Goal: Task Accomplishment & Management: Complete application form

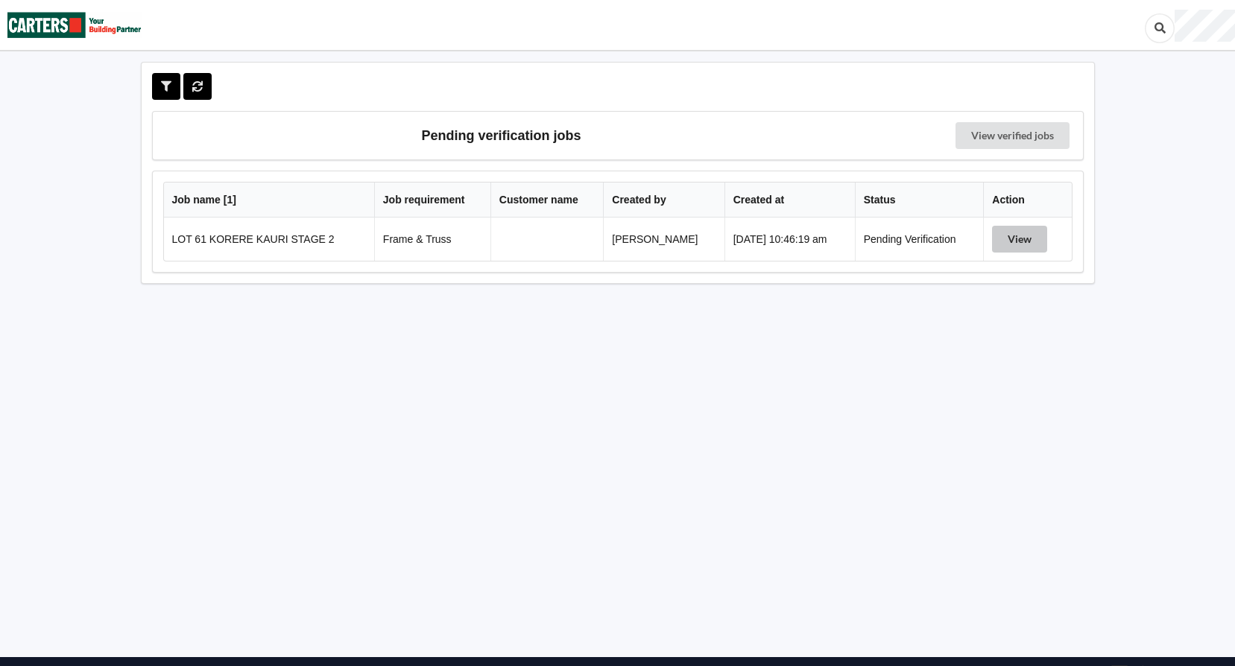
click at [1015, 247] on button "View" at bounding box center [1019, 239] width 55 height 27
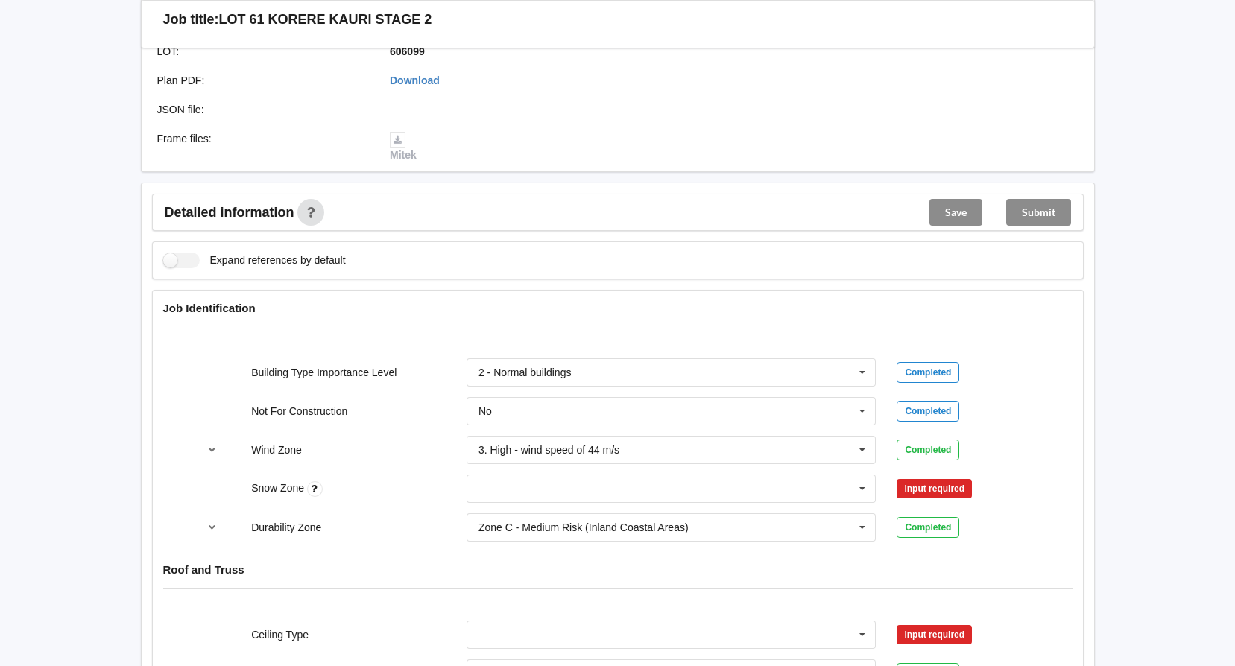
scroll to position [522, 0]
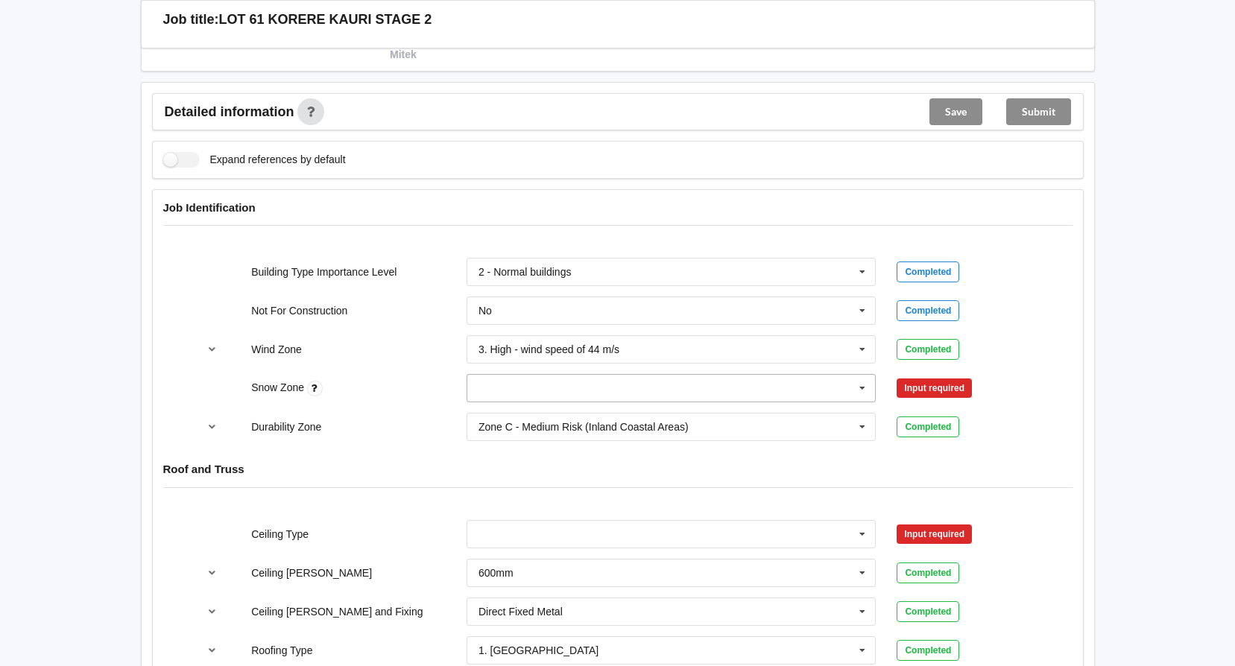
click at [862, 392] on icon at bounding box center [862, 389] width 22 height 28
click at [533, 418] on div "N0" at bounding box center [671, 416] width 408 height 28
click at [953, 387] on button "Confirm input" at bounding box center [941, 388] width 89 height 25
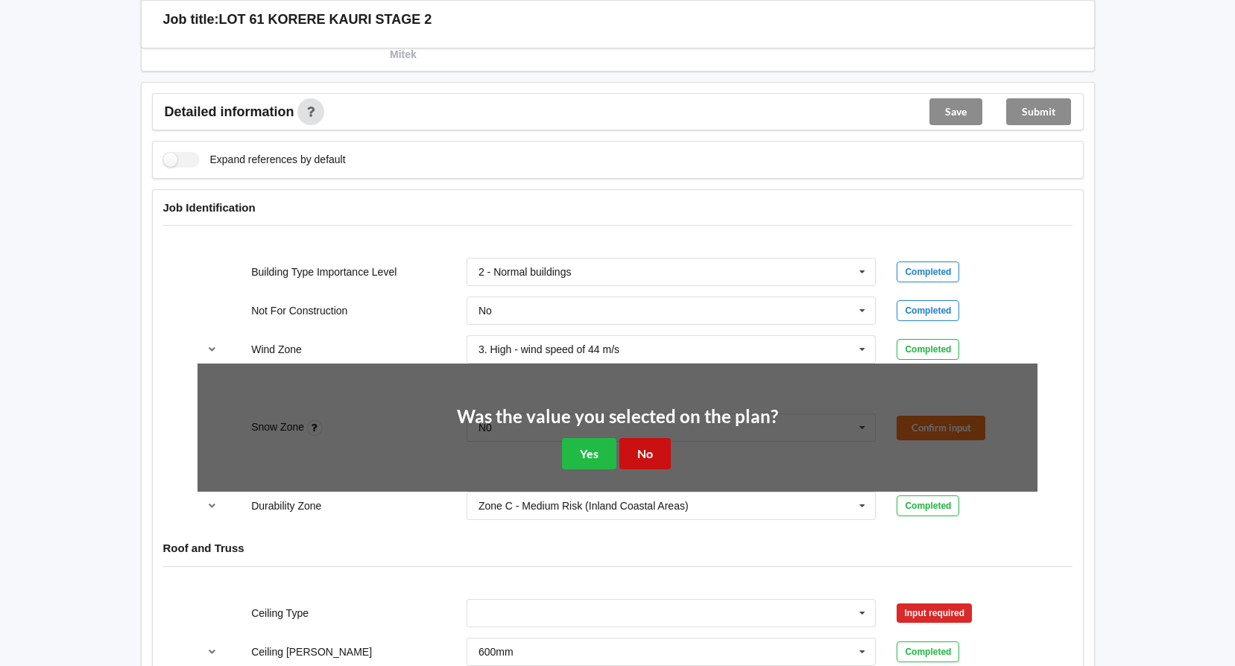
click at [631, 451] on button "No" at bounding box center [644, 453] width 51 height 31
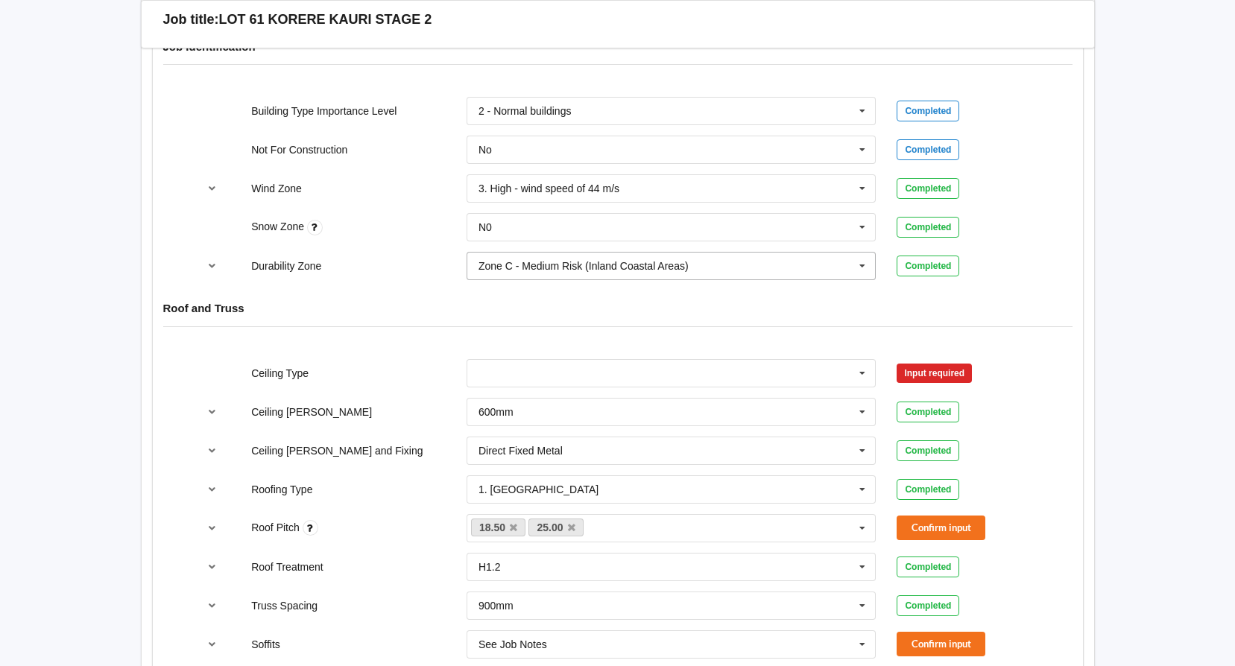
scroll to position [745, 0]
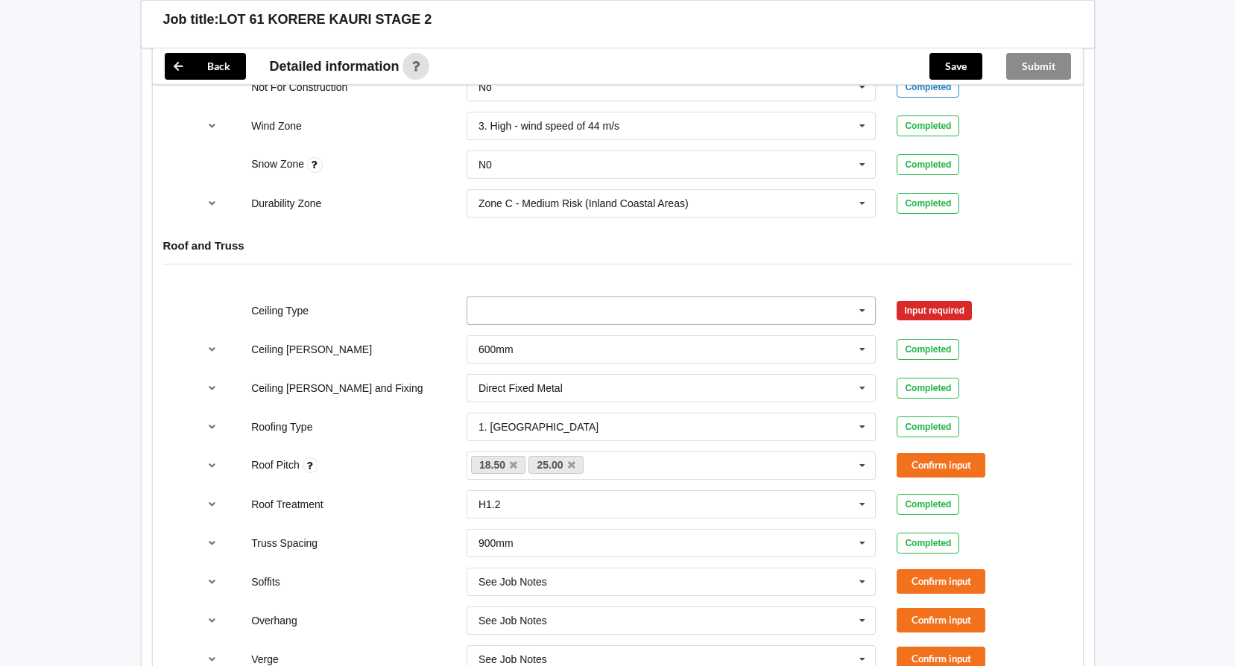
click at [858, 305] on icon at bounding box center [862, 311] width 22 height 28
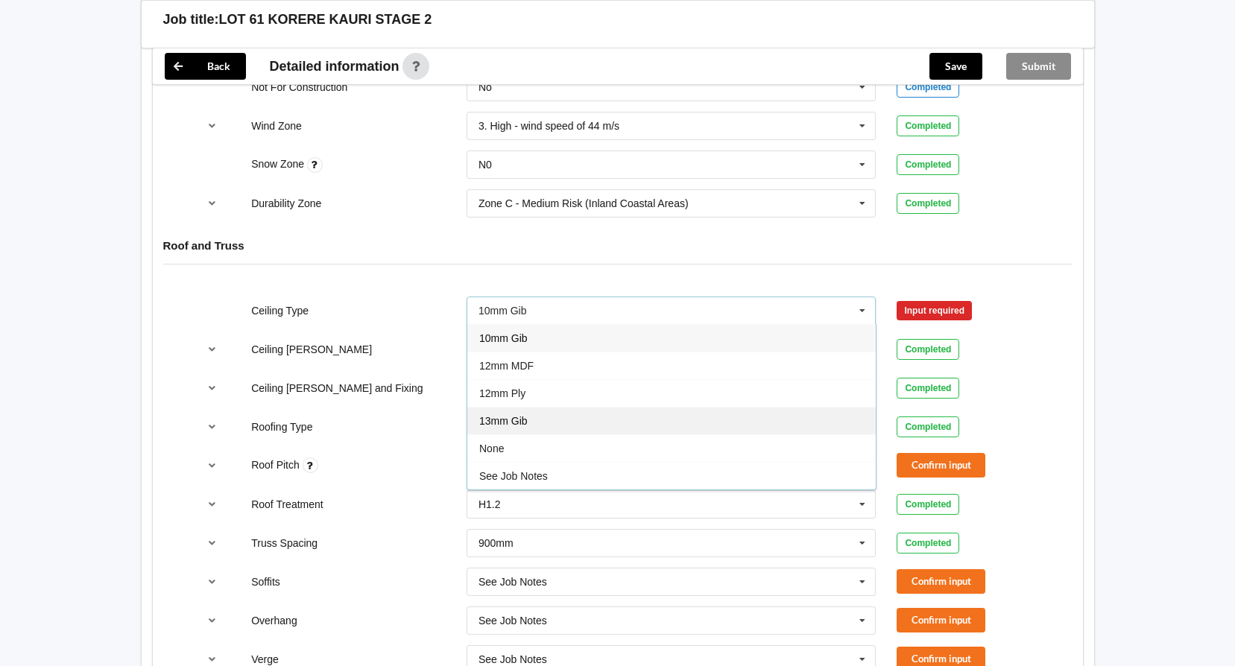
click at [532, 425] on div "13mm Gib" at bounding box center [671, 421] width 408 height 28
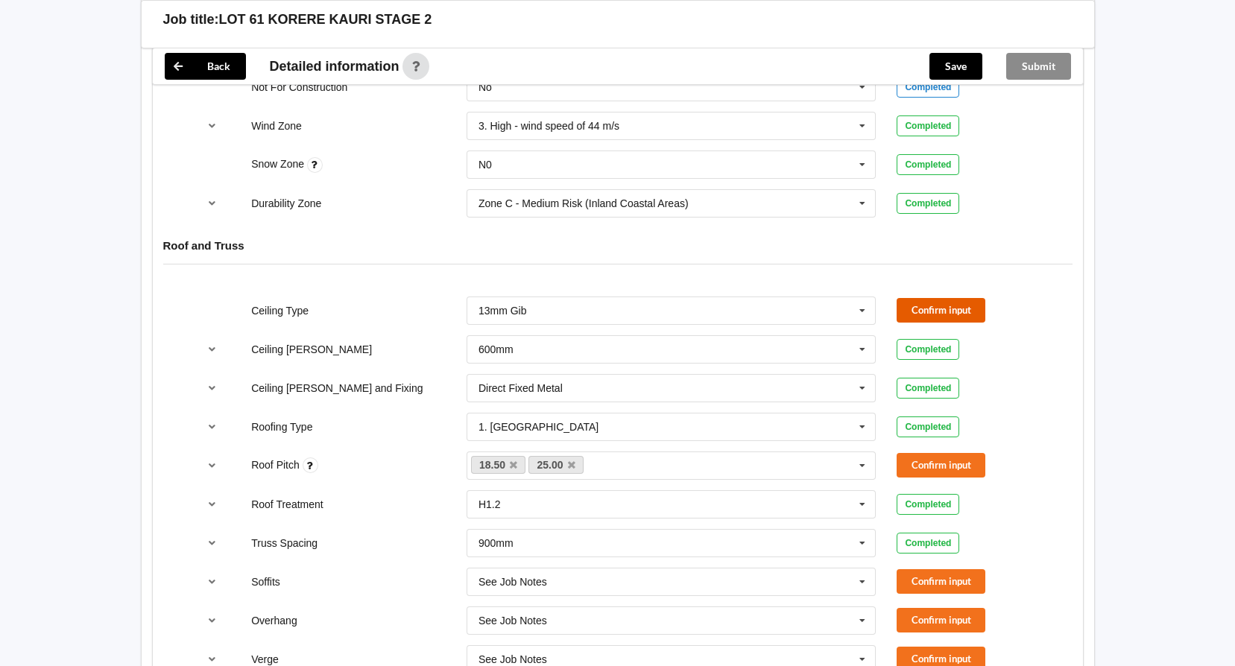
click at [932, 312] on button "Confirm input" at bounding box center [941, 310] width 89 height 25
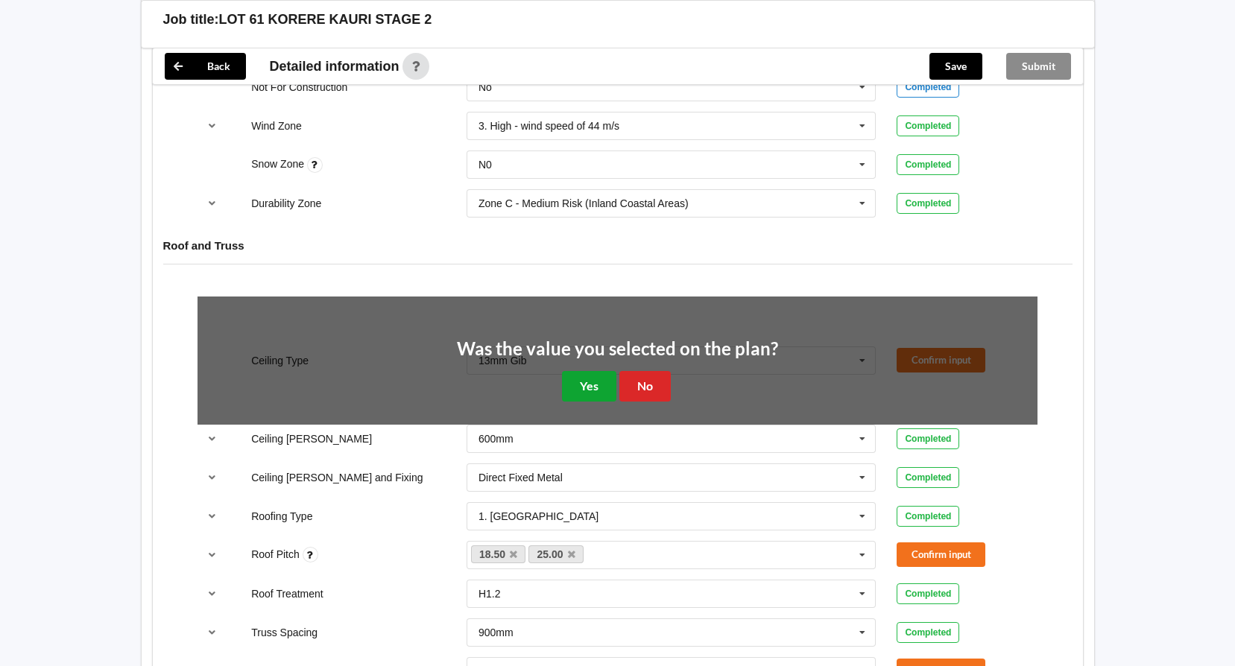
click at [595, 394] on button "Yes" at bounding box center [589, 386] width 54 height 31
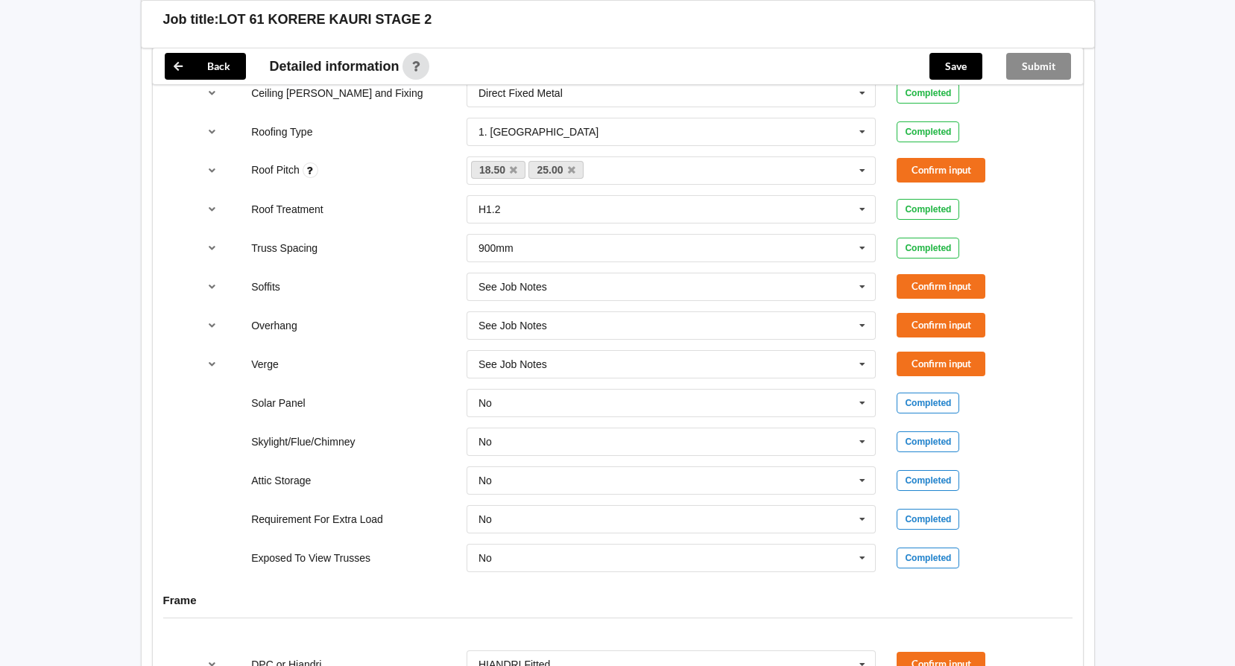
scroll to position [1043, 0]
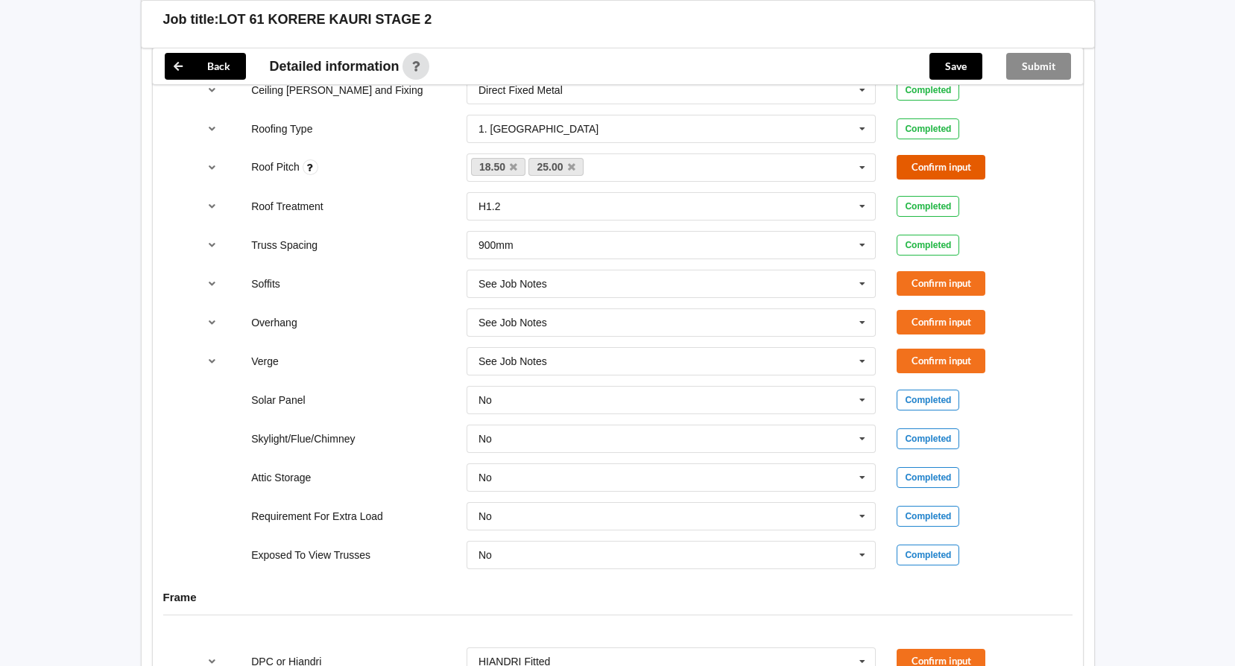
click at [936, 163] on button "Confirm input" at bounding box center [941, 167] width 89 height 25
click at [925, 285] on button "Confirm input" at bounding box center [941, 283] width 89 height 25
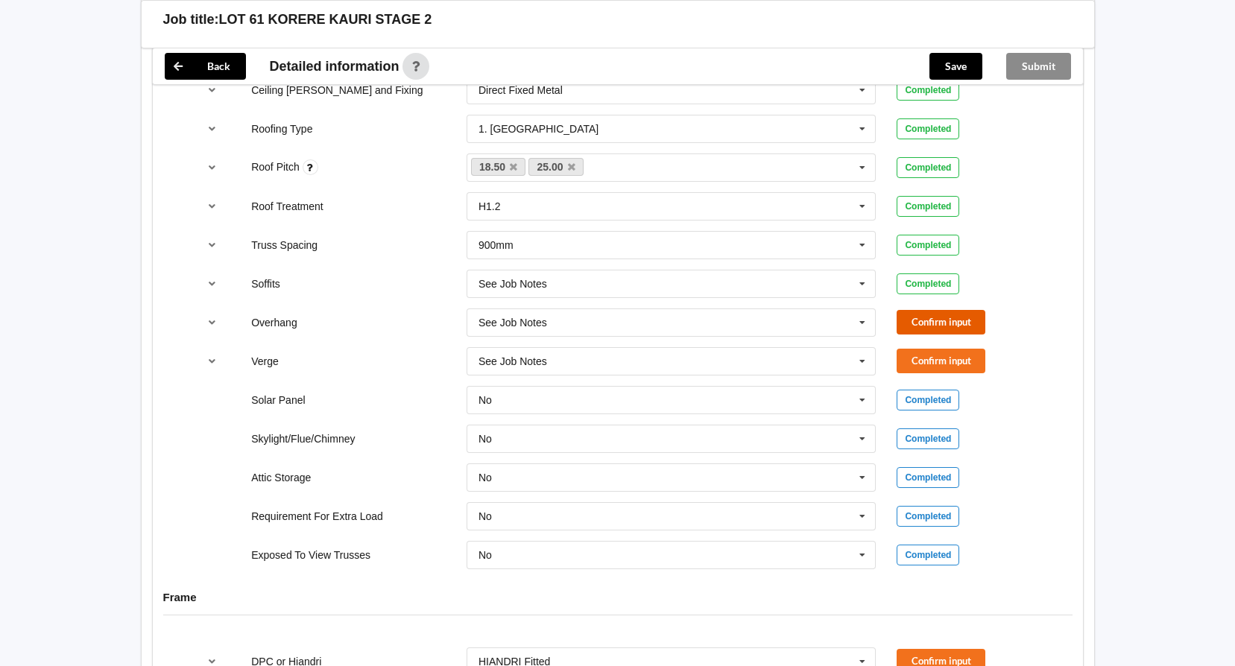
click at [932, 319] on button "Confirm input" at bounding box center [941, 322] width 89 height 25
click at [934, 360] on button "Confirm input" at bounding box center [941, 361] width 89 height 25
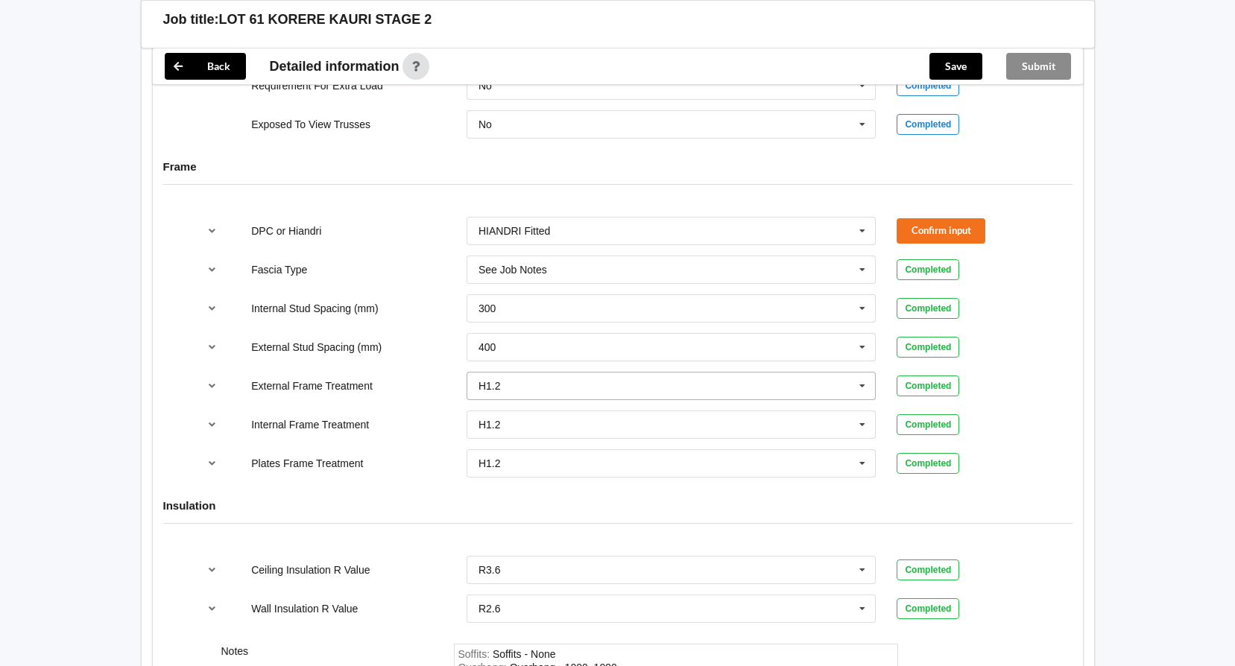
scroll to position [1491, 0]
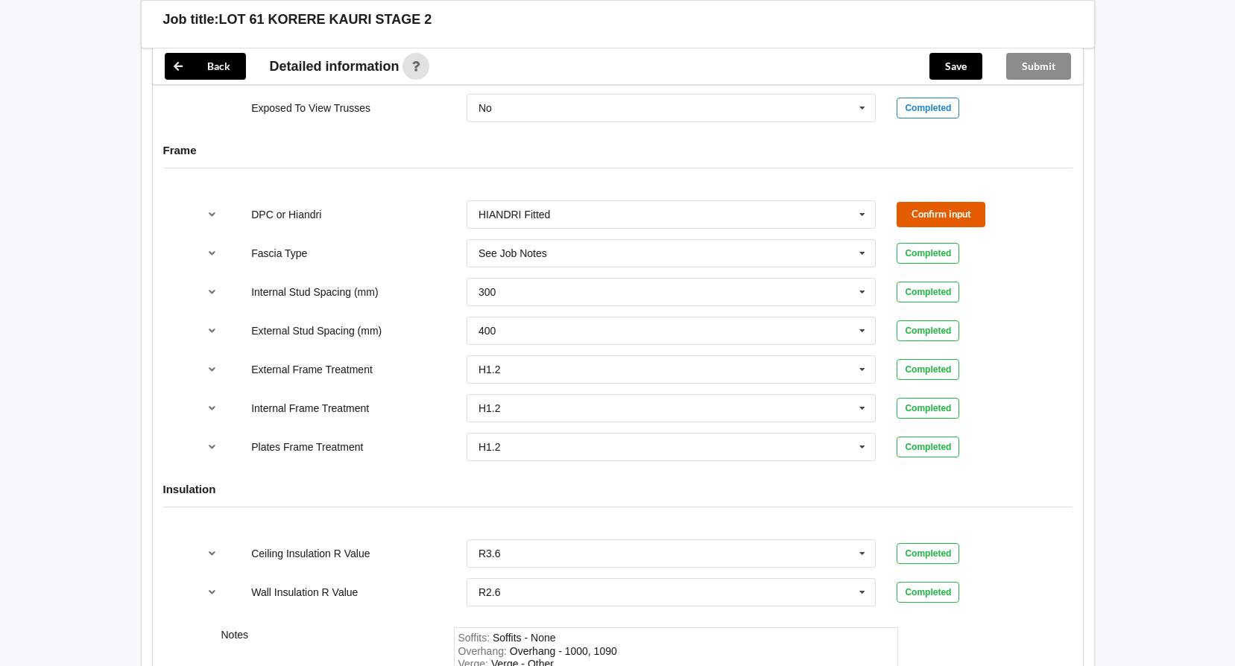
click at [976, 202] on button "Confirm input" at bounding box center [941, 214] width 89 height 25
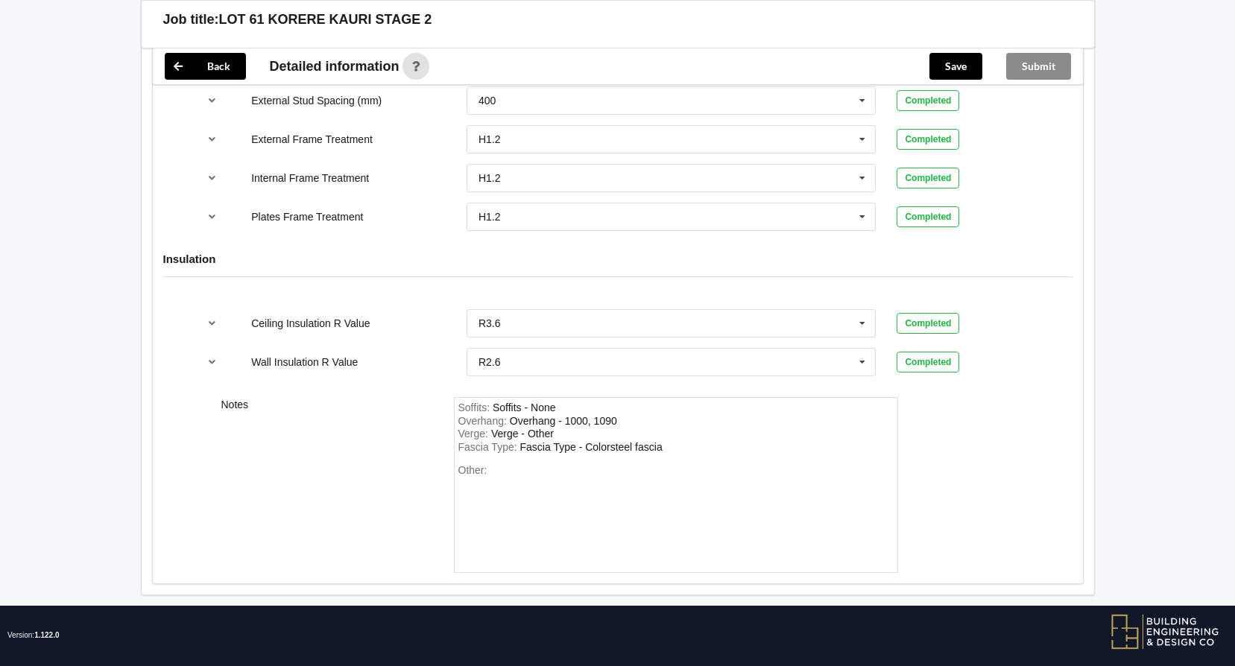
scroll to position [1735, 0]
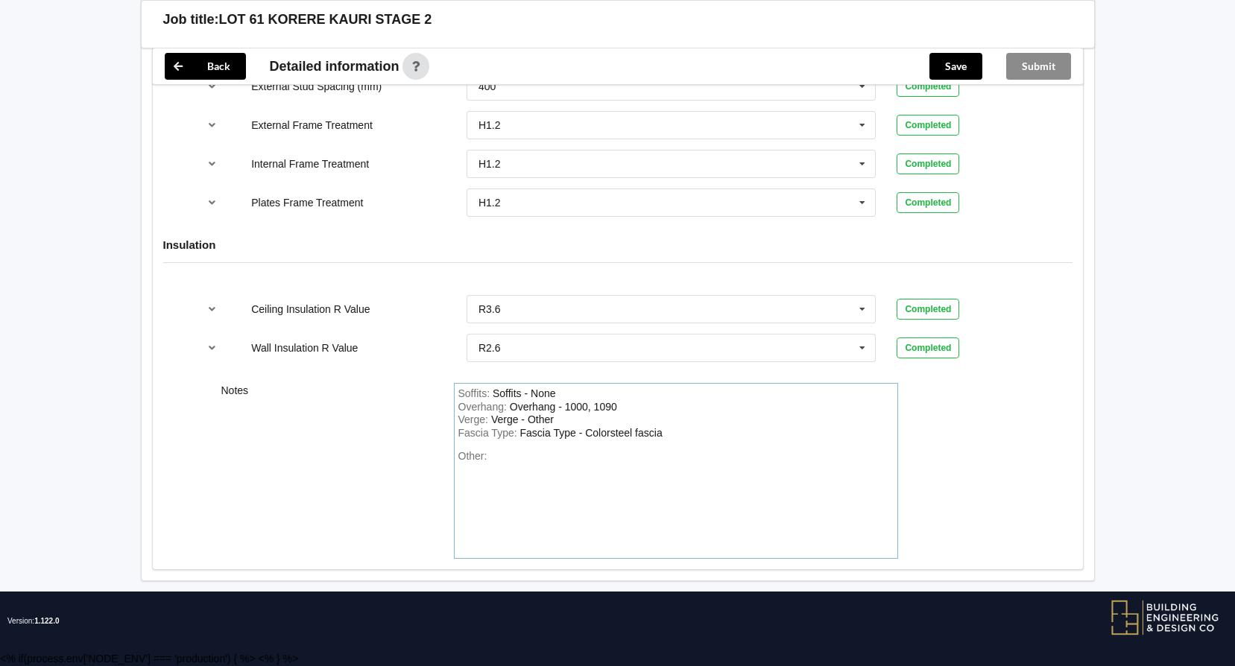
click at [543, 463] on div "Other:" at bounding box center [675, 502] width 435 height 104
click at [950, 66] on button "Save" at bounding box center [955, 66] width 53 height 27
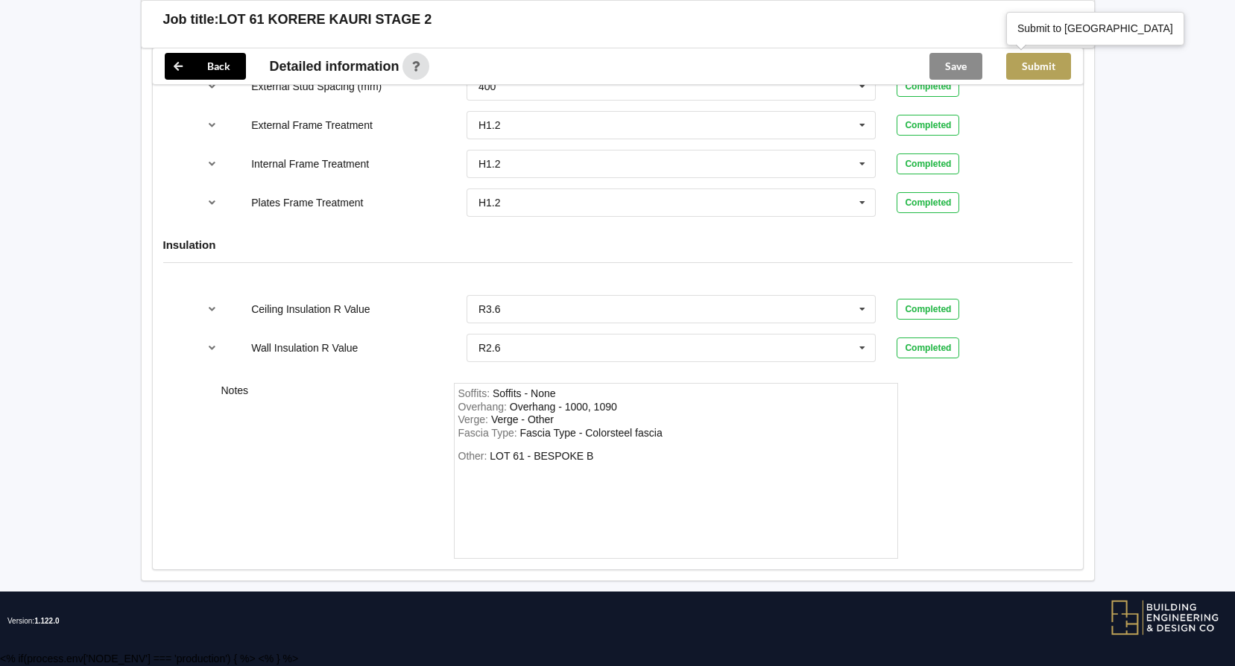
click at [1045, 75] on button "Submit" at bounding box center [1038, 66] width 65 height 27
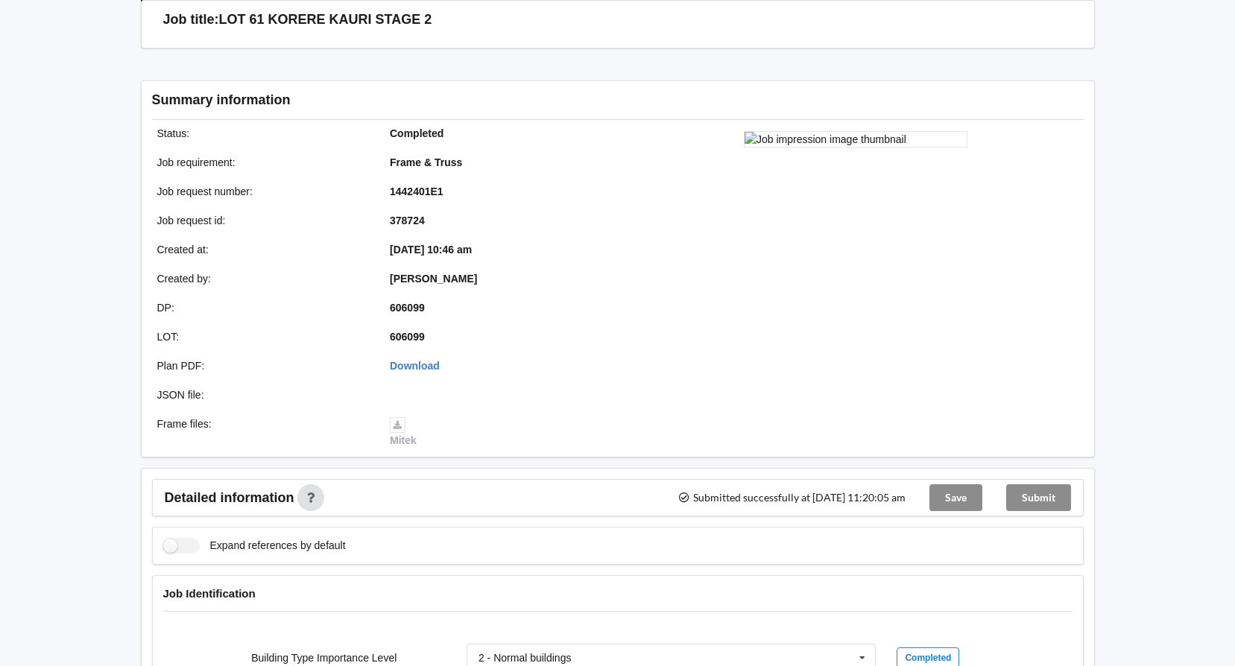
scroll to position [0, 0]
